Goal: Information Seeking & Learning: Stay updated

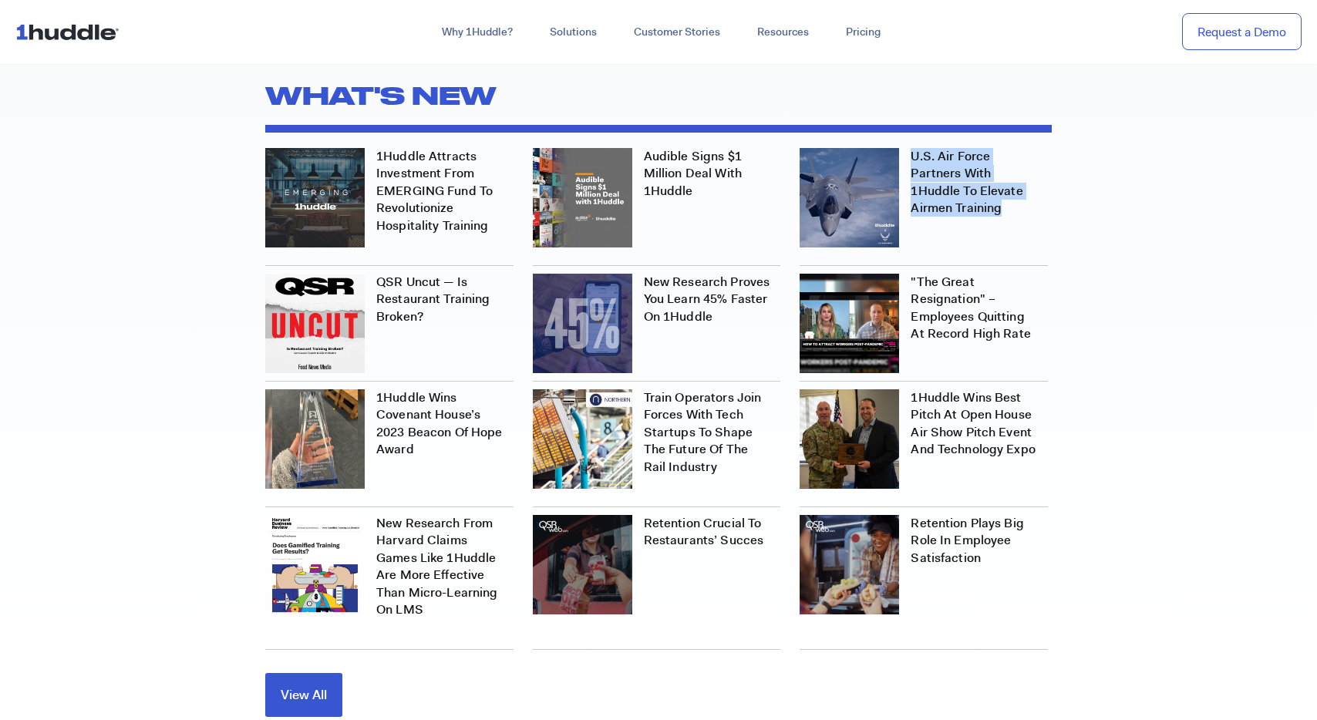
scroll to position [4824, 0]
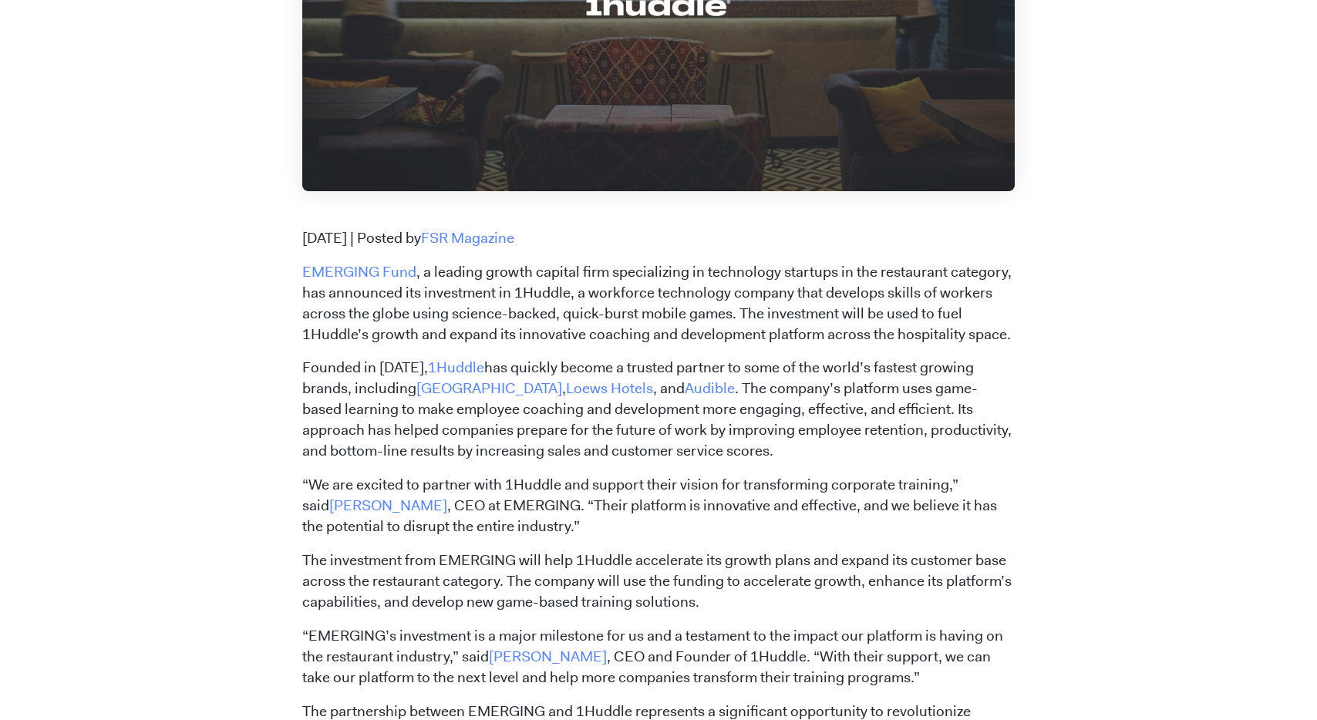
scroll to position [525, 0]
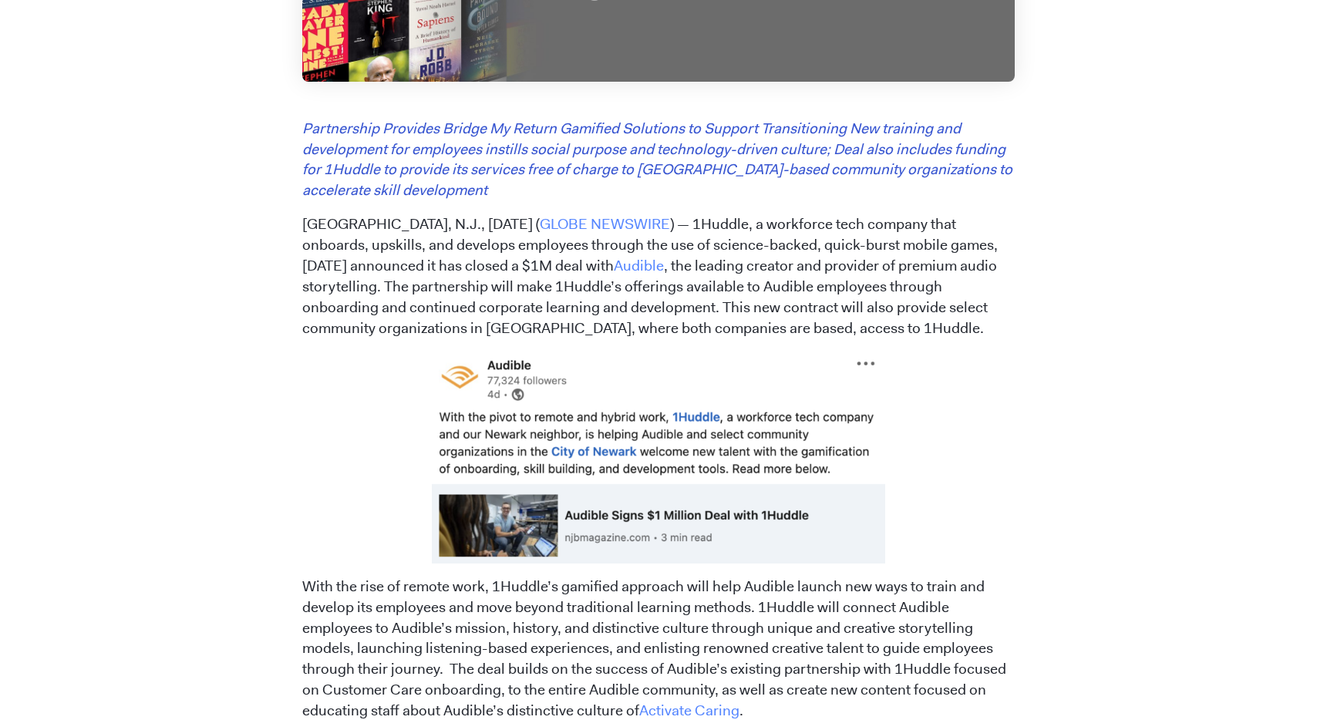
scroll to position [581, 0]
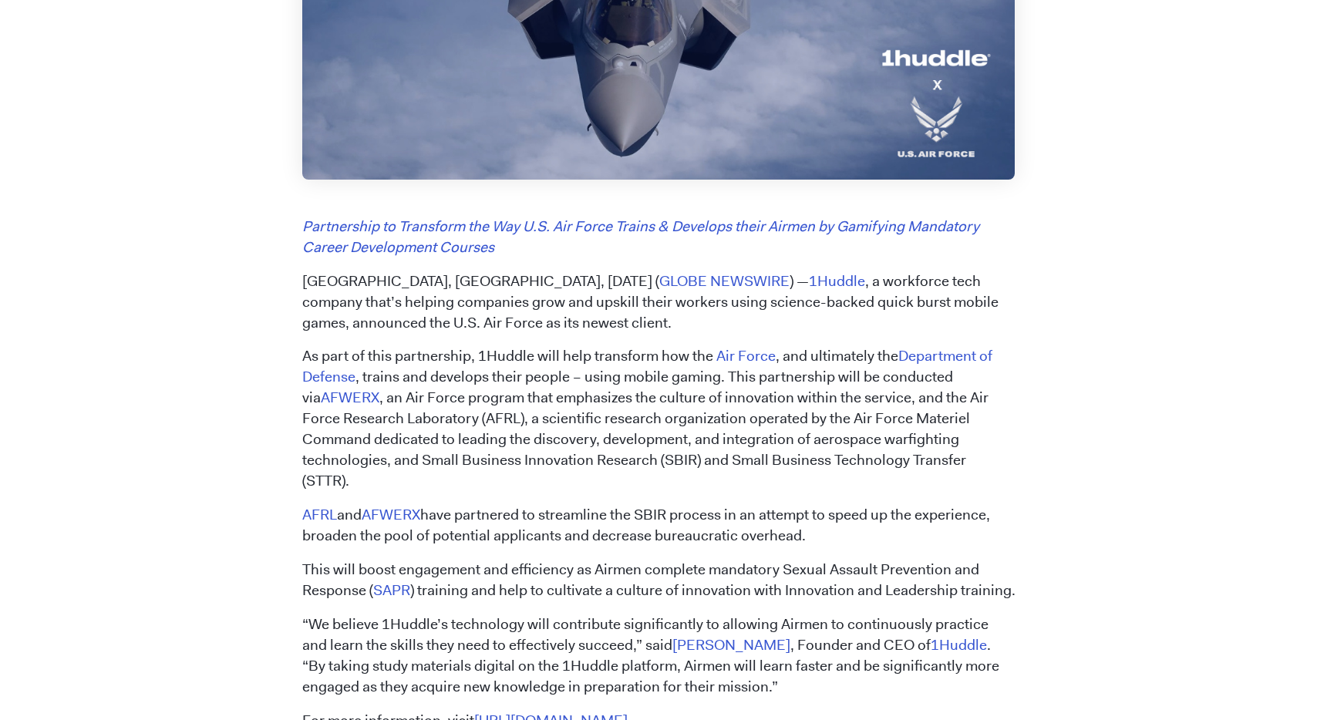
scroll to position [601, 0]
